Goal: Task Accomplishment & Management: Manage account settings

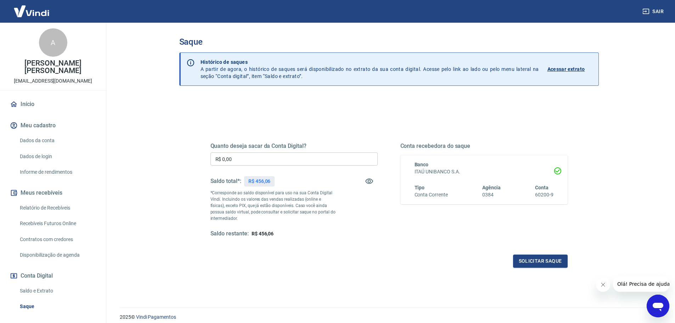
click at [303, 157] on input "R$ 0,00" at bounding box center [294, 158] width 167 height 13
type input "R$ 456,06"
click at [547, 266] on button "Solicitar saque" at bounding box center [540, 261] width 55 height 13
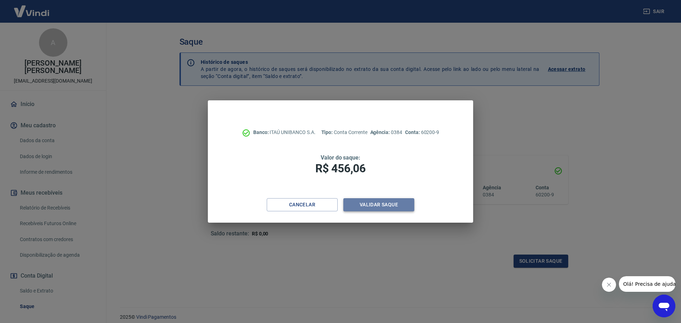
click at [392, 205] on button "Validar saque" at bounding box center [378, 204] width 71 height 13
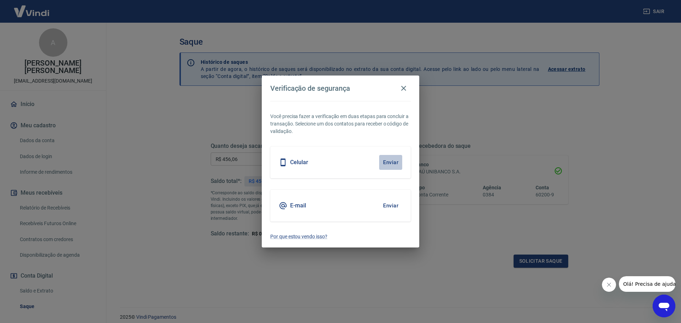
click at [389, 161] on button "Enviar" at bounding box center [390, 162] width 23 height 15
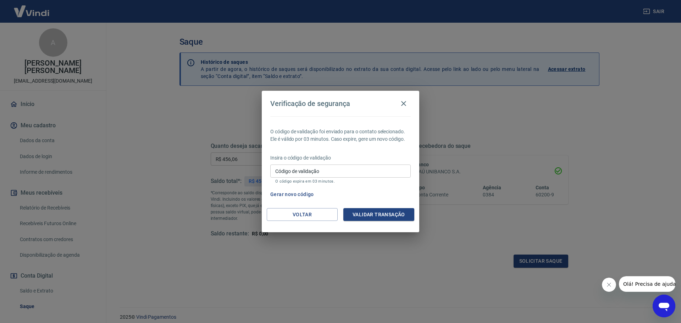
click at [380, 166] on input "Código de validação" at bounding box center [340, 171] width 140 height 13
click at [574, 115] on div "Verificação de segurança O código de validação foi enviado para o contato selec…" at bounding box center [340, 161] width 681 height 323
click at [554, 140] on div "Verificação de segurança O código de validação foi enviado para o contato selec…" at bounding box center [340, 161] width 681 height 323
click at [402, 104] on icon "button" at bounding box center [403, 103] width 9 height 9
